Goal: Task Accomplishment & Management: Use online tool/utility

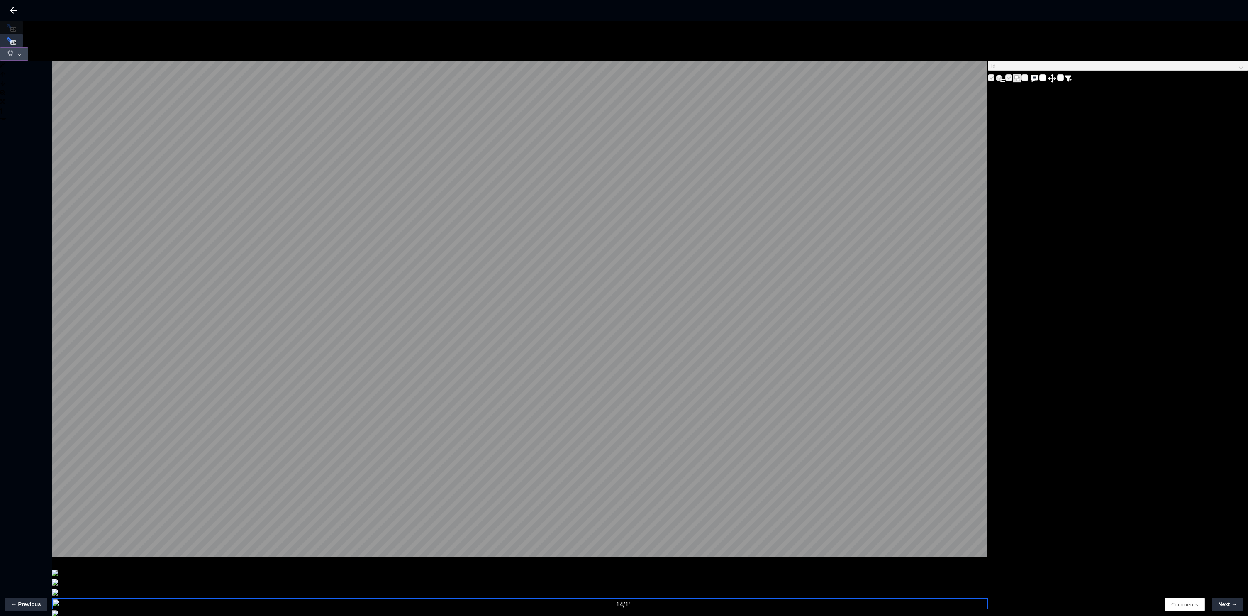
click at [28, 47] on button "button" at bounding box center [14, 53] width 28 height 13
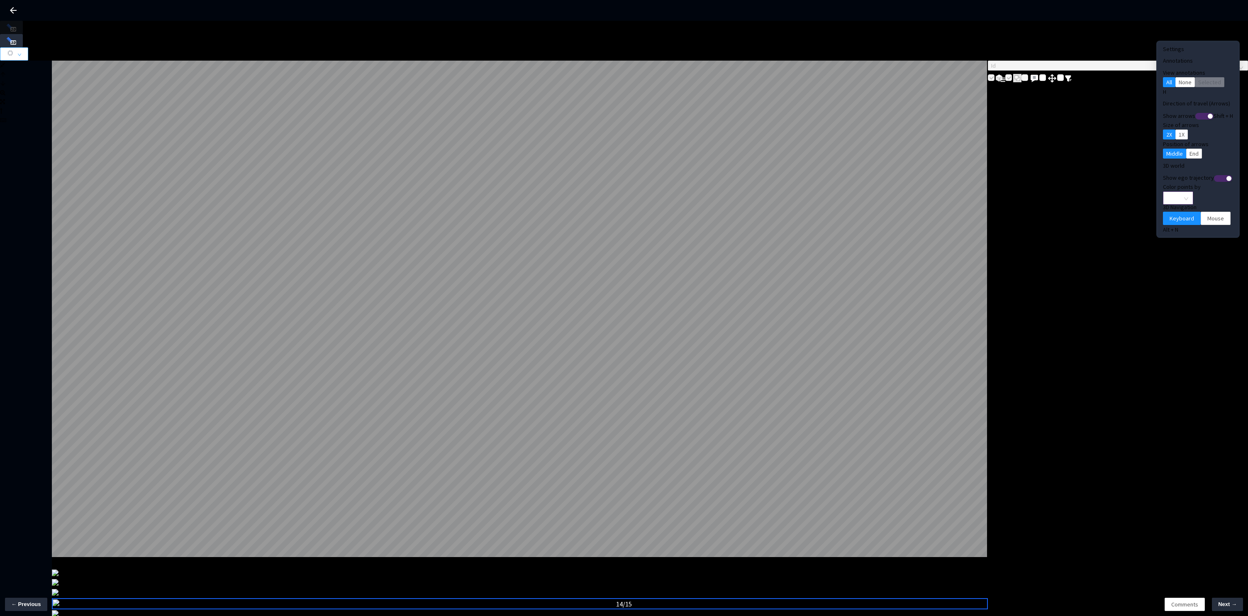
click at [1171, 192] on span "None" at bounding box center [1178, 198] width 20 height 12
click at [1159, 214] on div "Point Intensity" at bounding box center [1164, 209] width 28 height 9
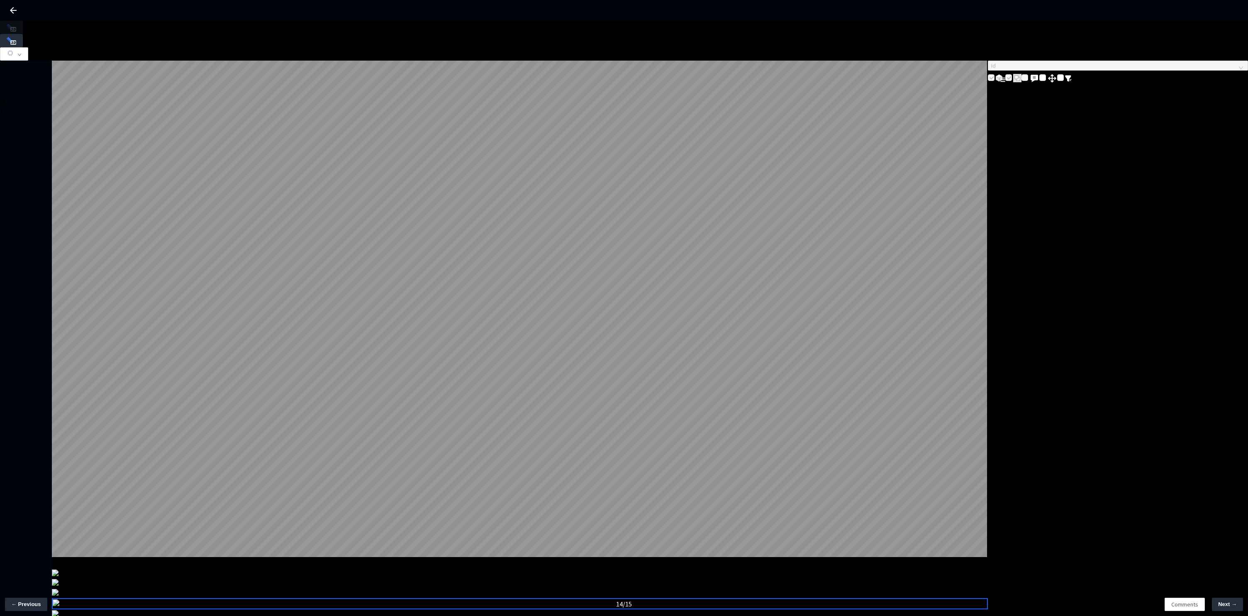
click at [1060, 83] on div "Id" at bounding box center [1118, 72] width 260 height 23
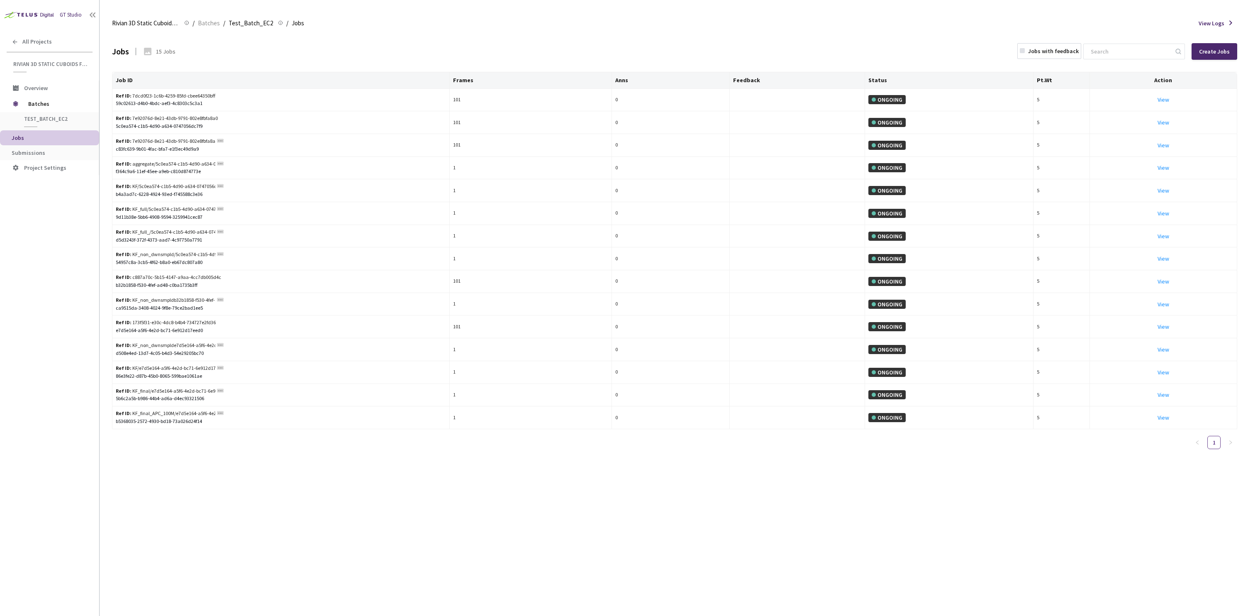
click at [299, 56] on div "Jobs 15 Jobs Jobs with feedback Create Jobs" at bounding box center [674, 51] width 1125 height 37
click at [183, 171] on div "f364c9a6-11ef-45ee-a9eb-c810d874773e" at bounding box center [281, 172] width 330 height 8
click at [1160, 168] on link "View This will only let you view the job and not perform the labelling task." at bounding box center [1163, 167] width 12 height 7
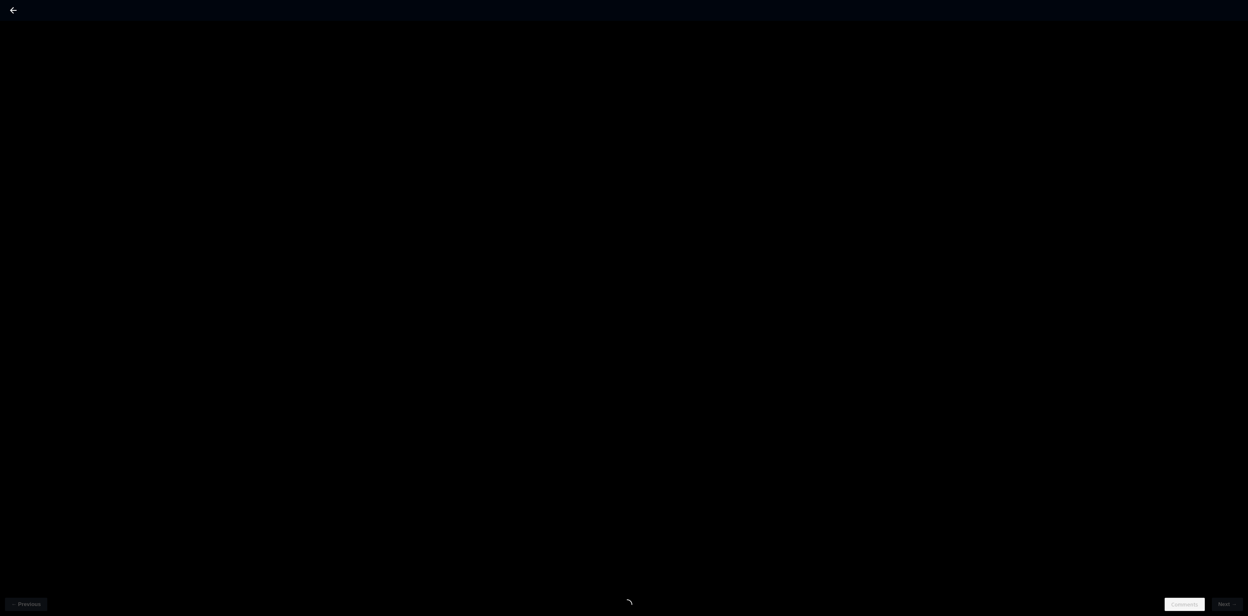
click at [5, 11] on div at bounding box center [624, 10] width 1248 height 21
click at [11, 12] on icon at bounding box center [13, 10] width 10 height 10
